Goal: Task Accomplishment & Management: Complete application form

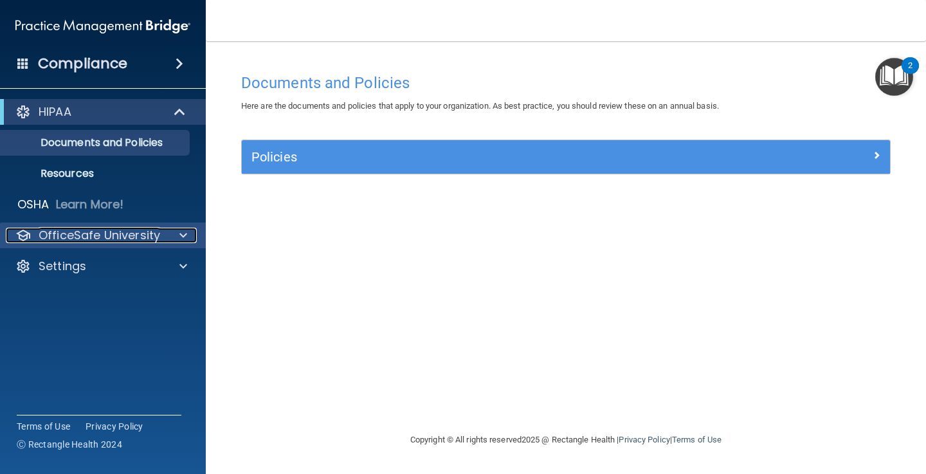
click at [73, 233] on p "OfficeSafe University" at bounding box center [99, 235] width 121 height 15
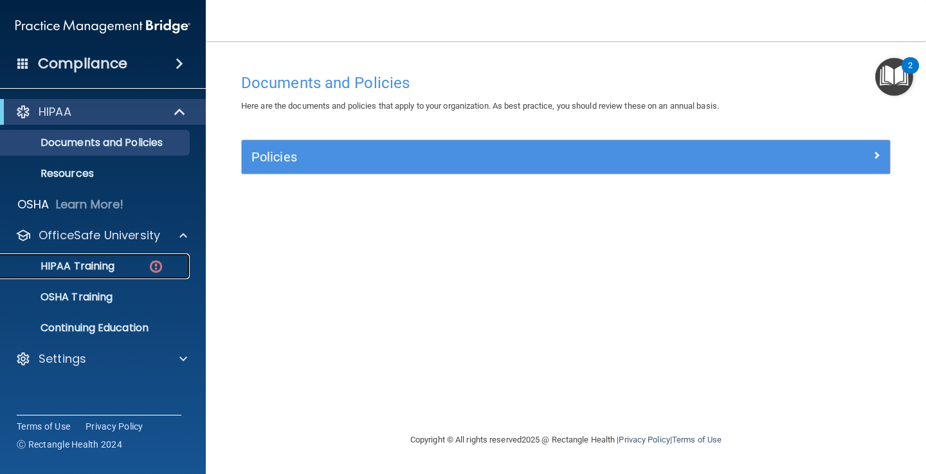
click at [82, 264] on p "HIPAA Training" at bounding box center [61, 266] width 106 height 13
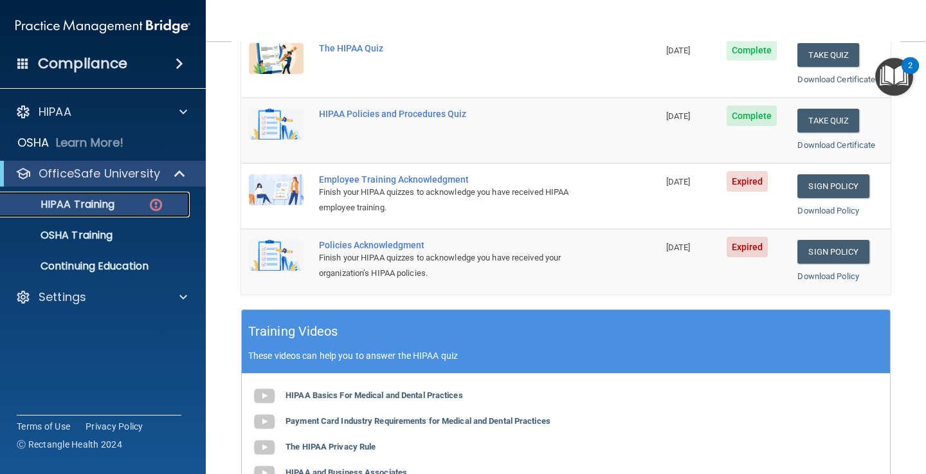
scroll to position [272, 0]
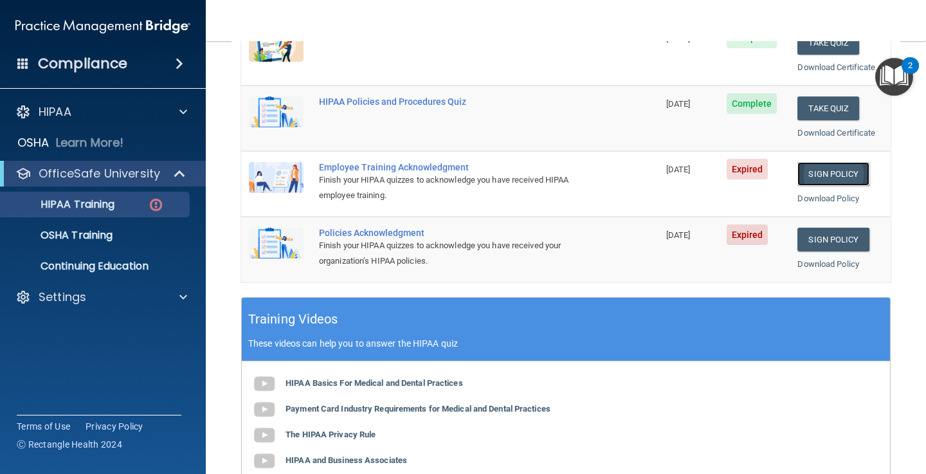
click at [827, 179] on link "Sign Policy" at bounding box center [832, 174] width 71 height 24
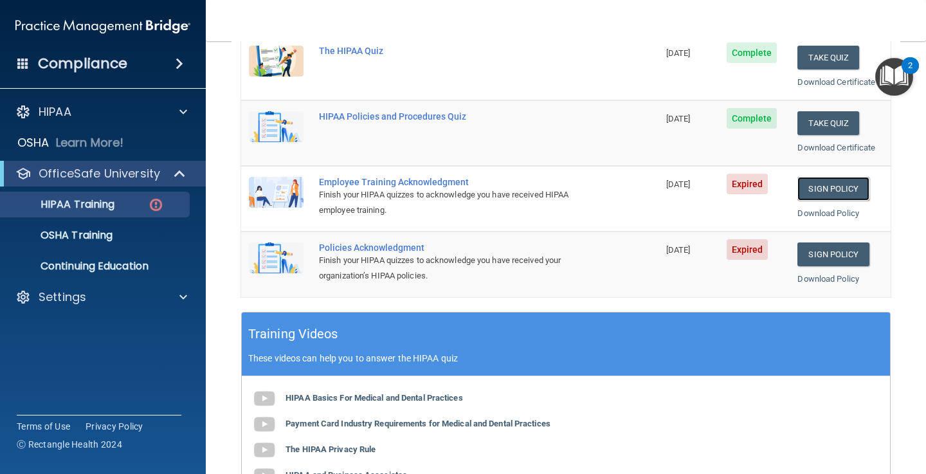
scroll to position [0, 0]
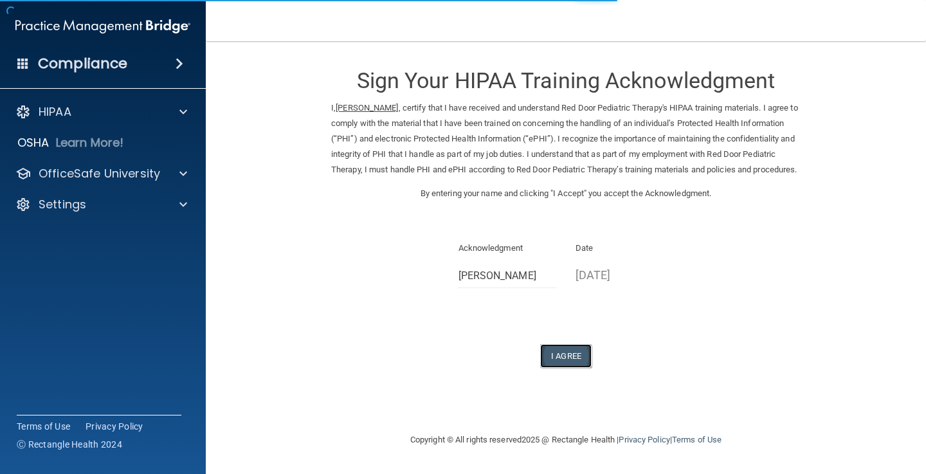
click at [570, 361] on button "I Agree" at bounding box center [565, 356] width 51 height 24
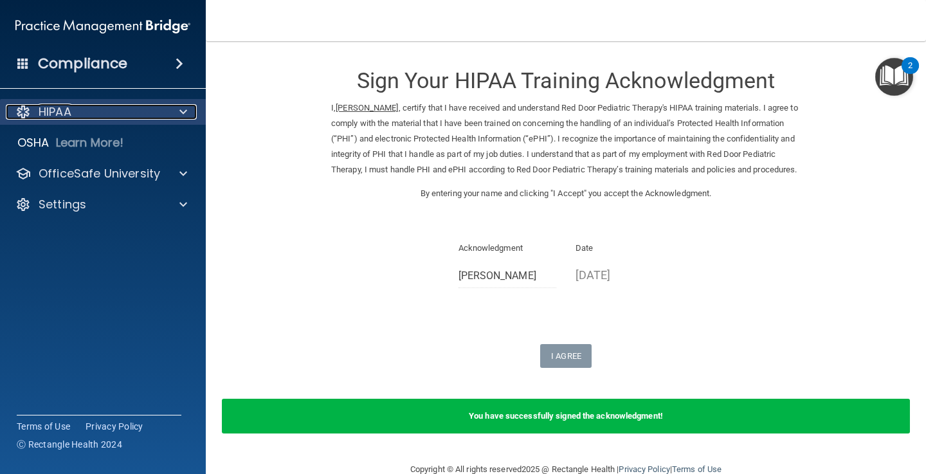
click at [184, 112] on span at bounding box center [183, 111] width 8 height 15
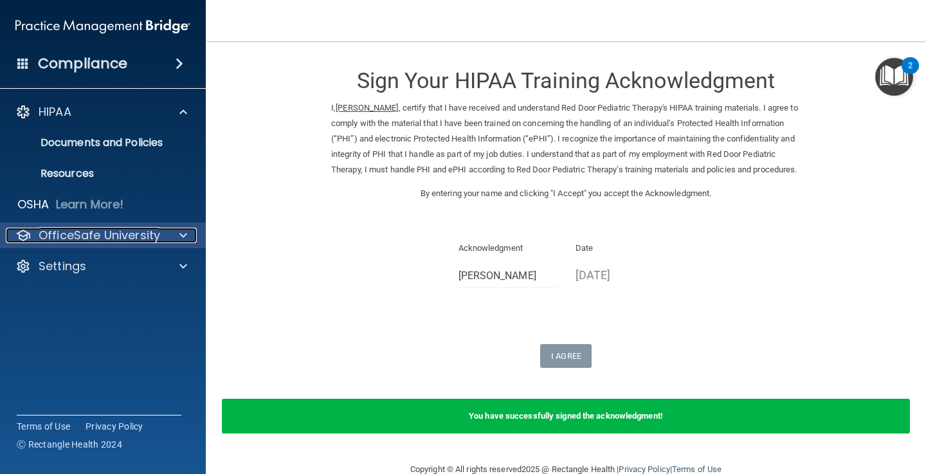
click at [173, 238] on div at bounding box center [181, 235] width 32 height 15
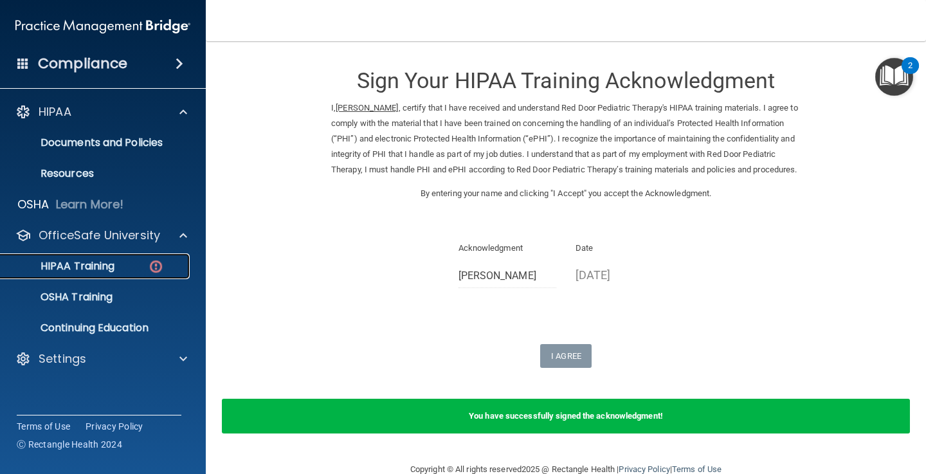
click at [111, 269] on p "HIPAA Training" at bounding box center [61, 266] width 106 height 13
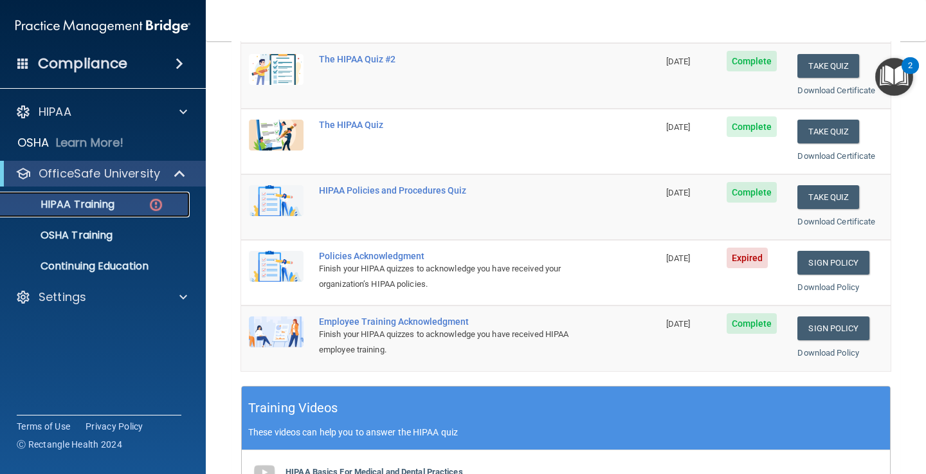
scroll to position [208, 0]
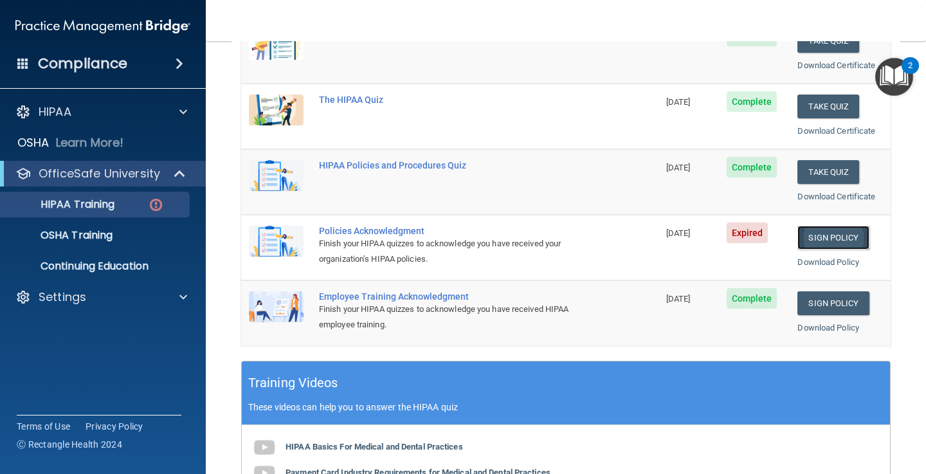
click at [840, 235] on link "Sign Policy" at bounding box center [832, 238] width 71 height 24
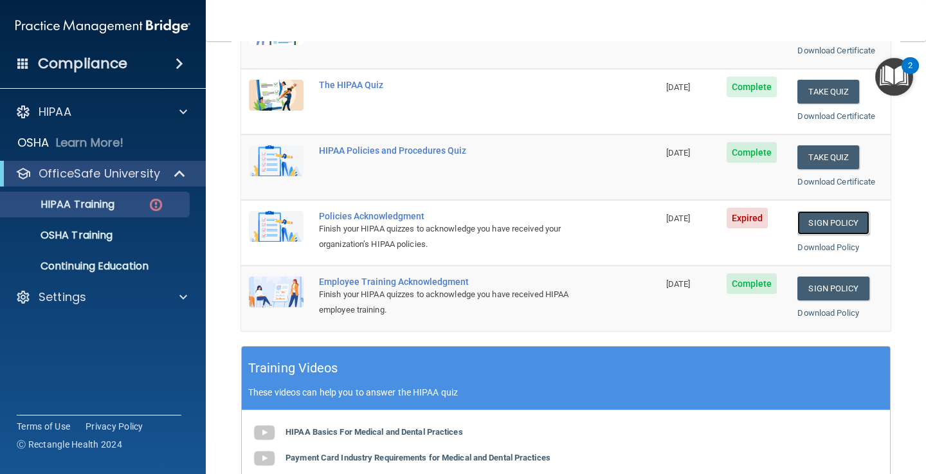
scroll to position [229, 0]
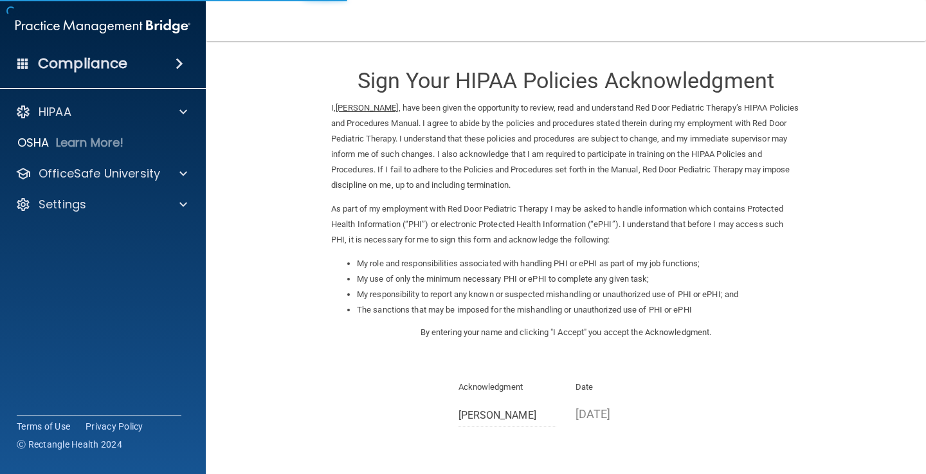
scroll to position [115, 0]
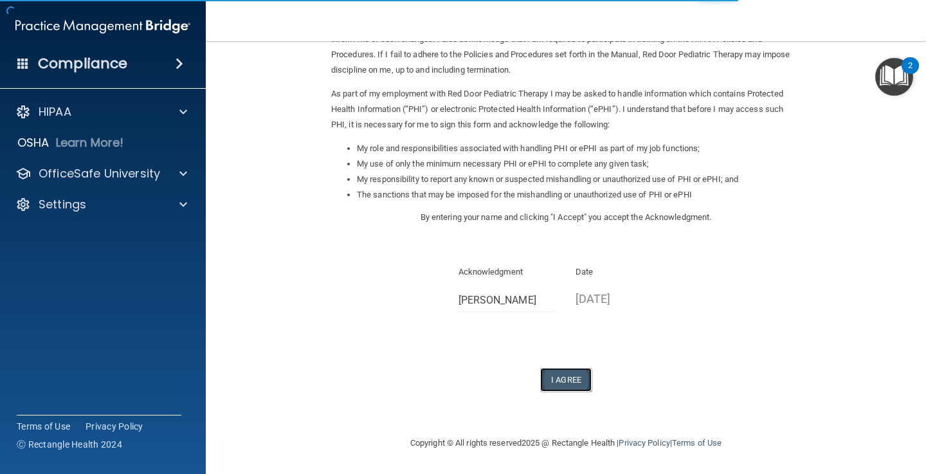
click at [570, 377] on button "I Agree" at bounding box center [565, 380] width 51 height 24
